Goal: Check status: Check status

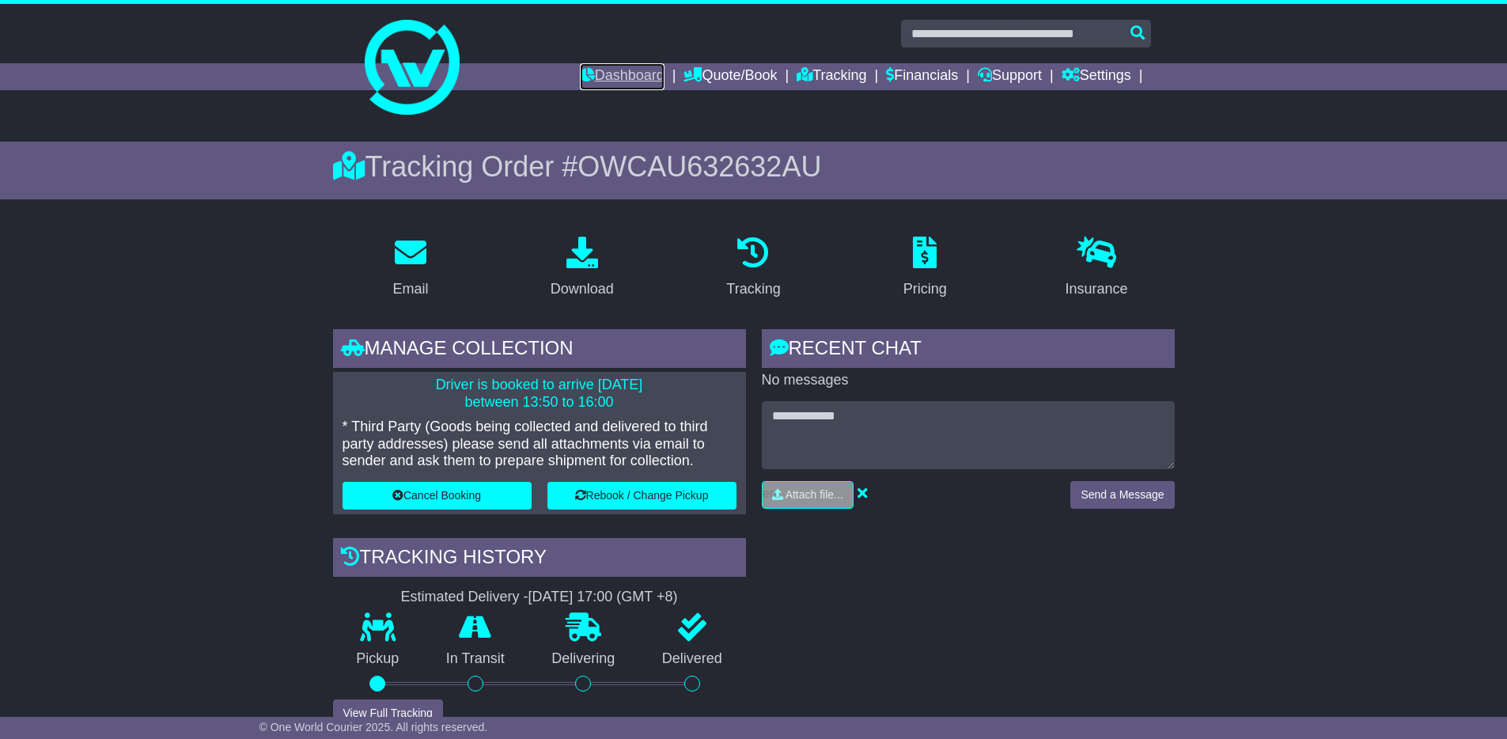
click at [626, 83] on link "Dashboard" at bounding box center [622, 76] width 85 height 27
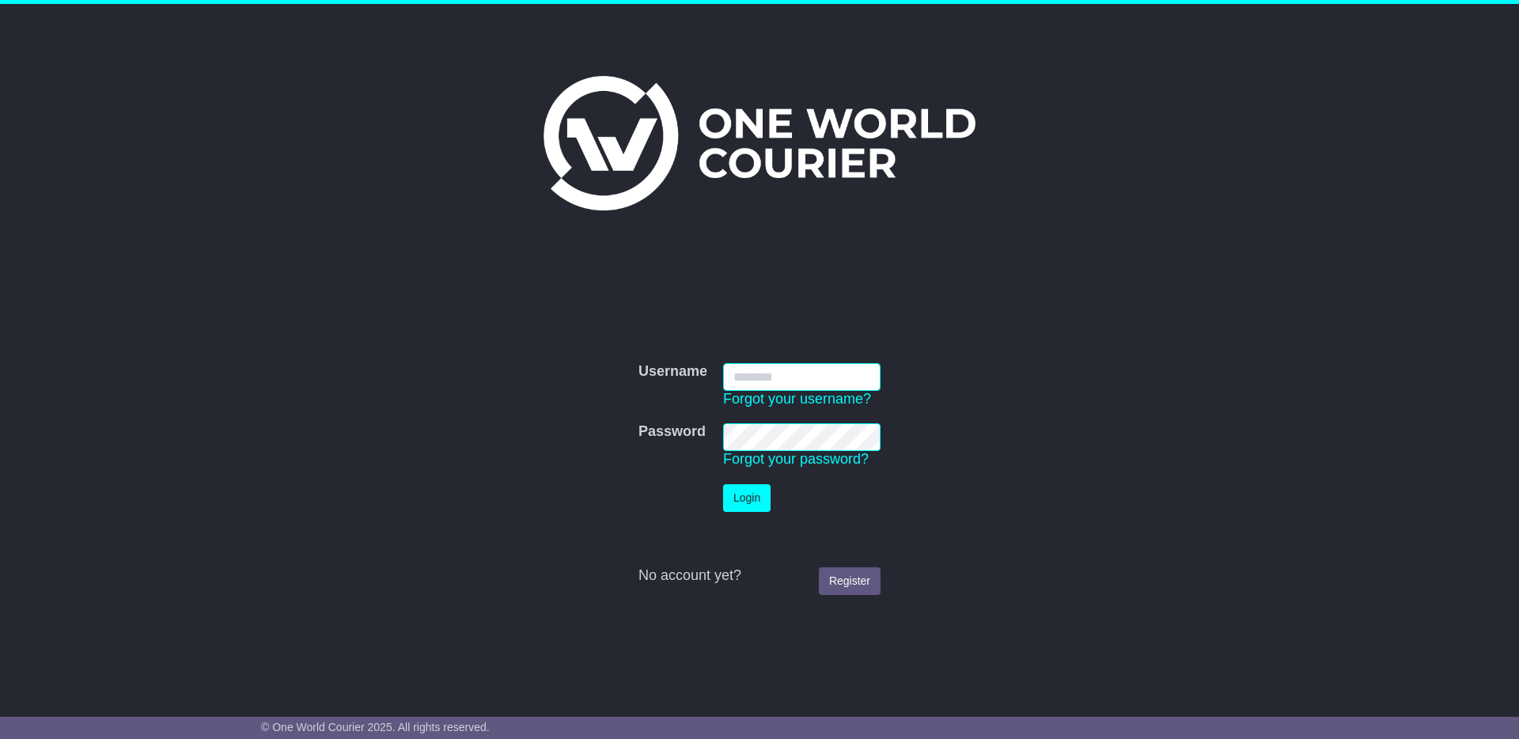
type input "**********"
click at [746, 505] on button "Login" at bounding box center [746, 498] width 47 height 28
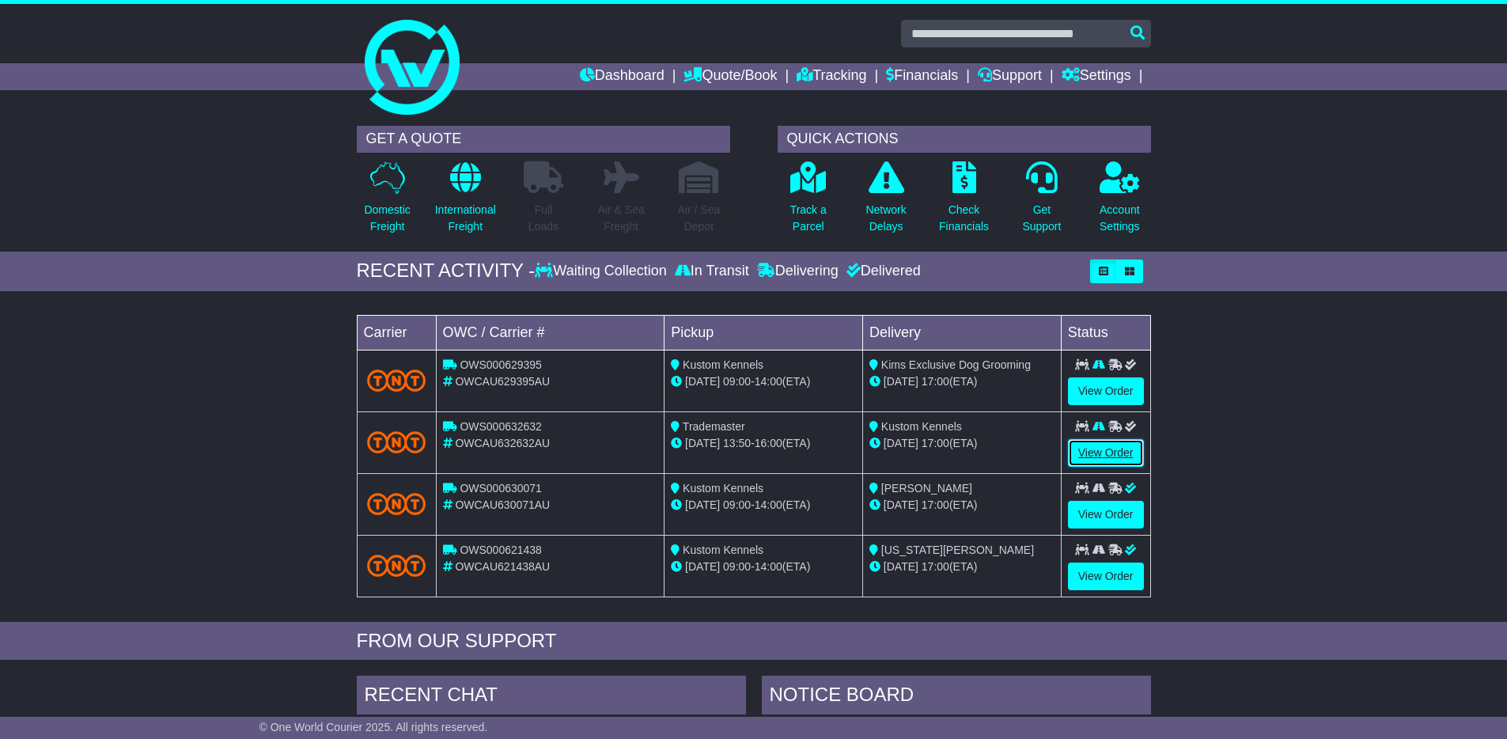
click at [1108, 448] on link "View Order" at bounding box center [1106, 453] width 76 height 28
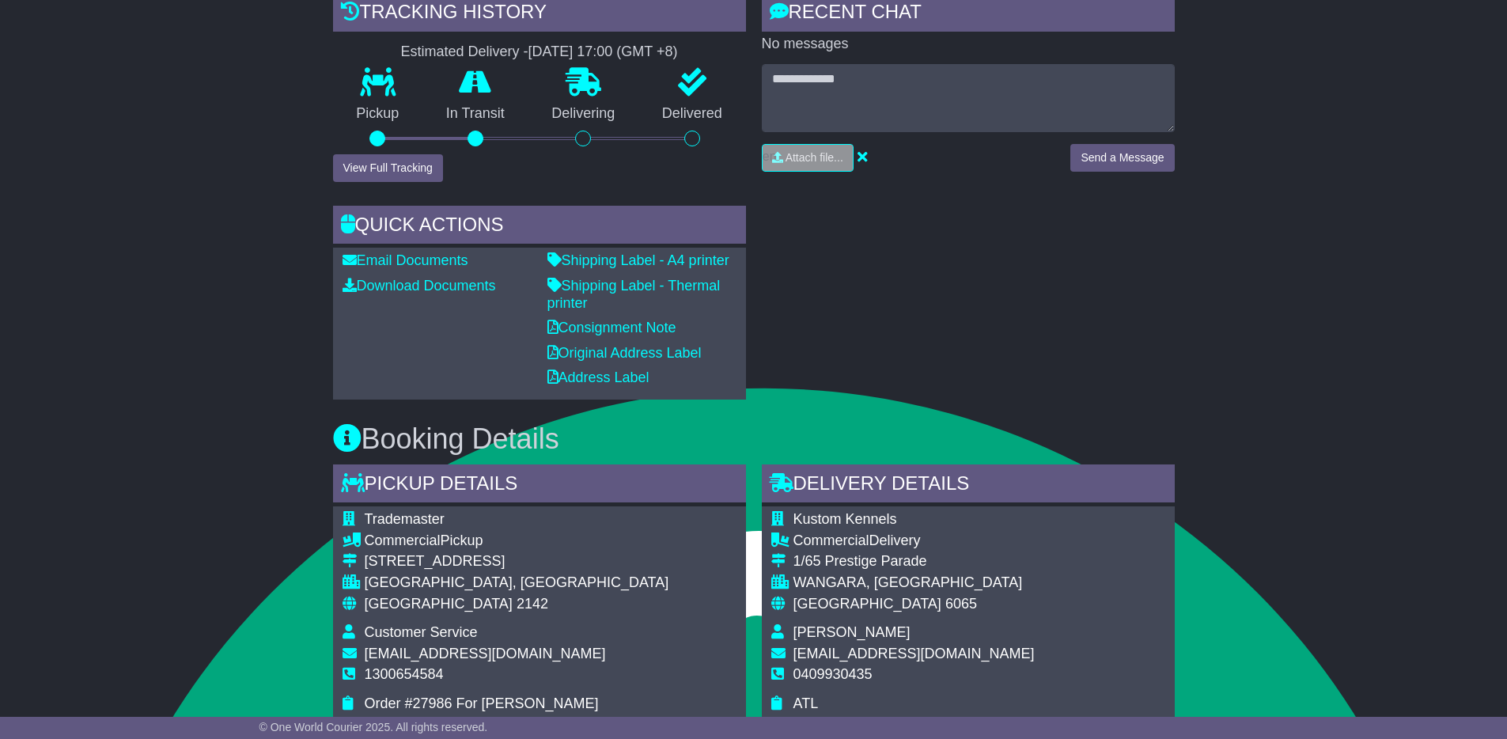
scroll to position [115, 0]
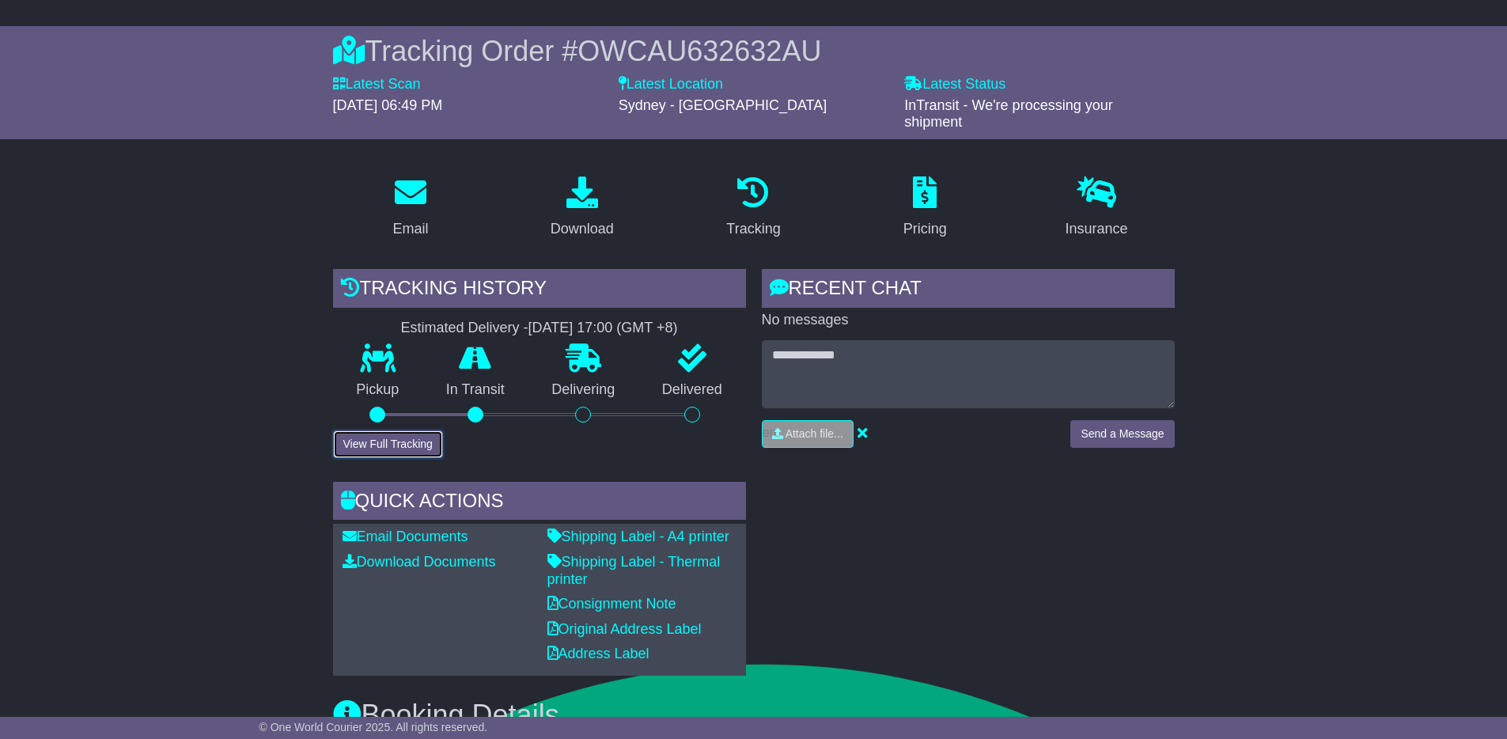
click at [407, 446] on button "View Full Tracking" at bounding box center [388, 444] width 110 height 28
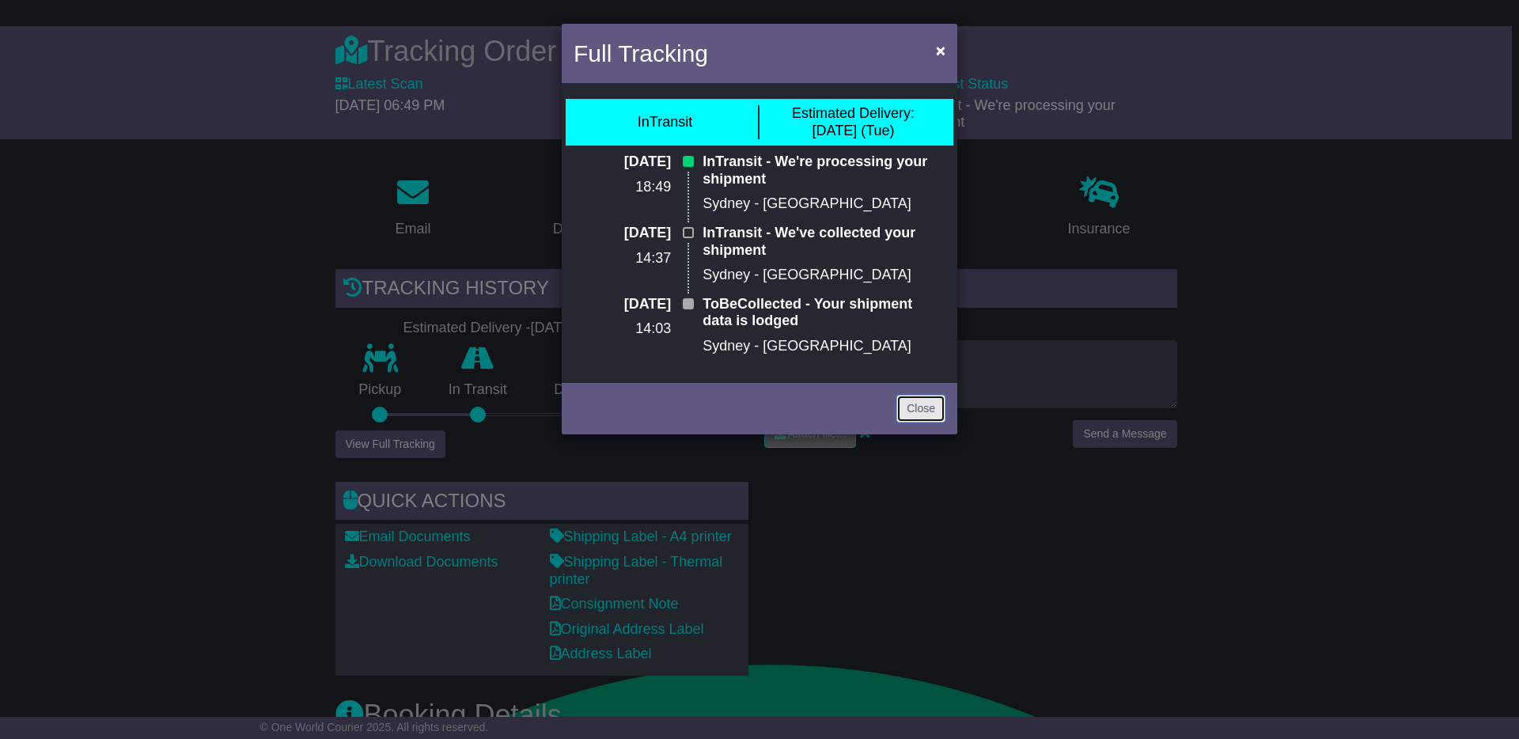
click at [905, 414] on link "Close" at bounding box center [920, 409] width 49 height 28
